Goal: Information Seeking & Learning: Learn about a topic

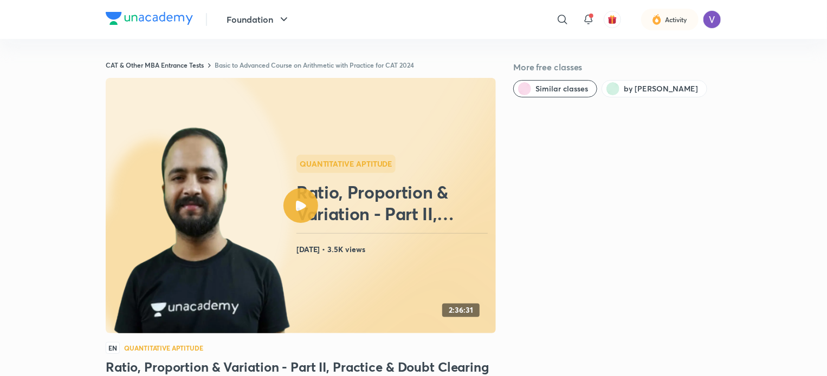
click at [225, 62] on link "Basic to Advanced Course on Arithmetic with Practice for CAT 2024" at bounding box center [314, 65] width 199 height 9
